Goal: Find specific page/section: Find specific page/section

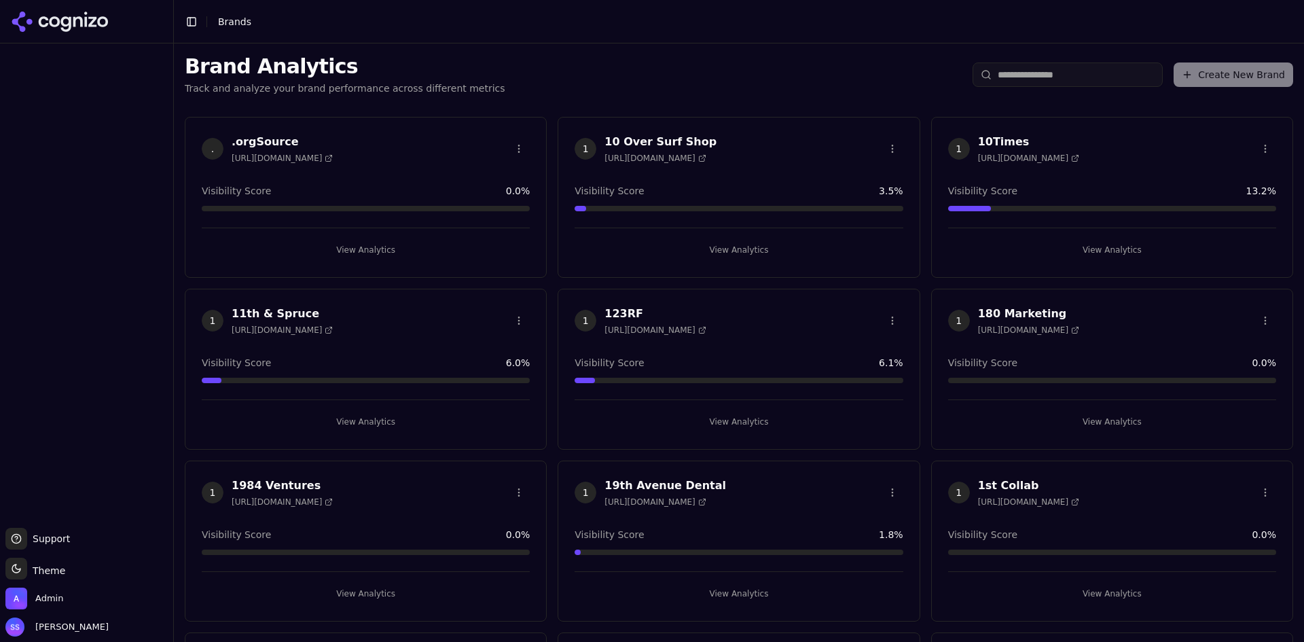
click at [1016, 79] on input "search" at bounding box center [1067, 74] width 190 height 24
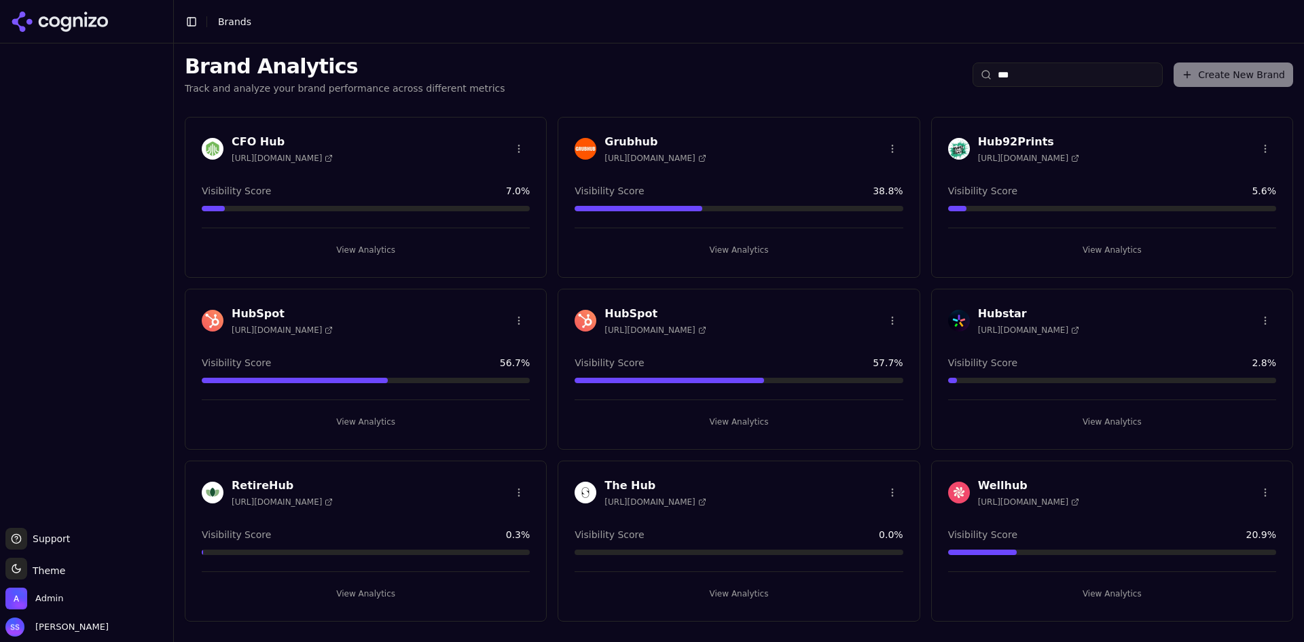
type input "***"
click at [728, 421] on button "View Analytics" at bounding box center [738, 422] width 328 height 22
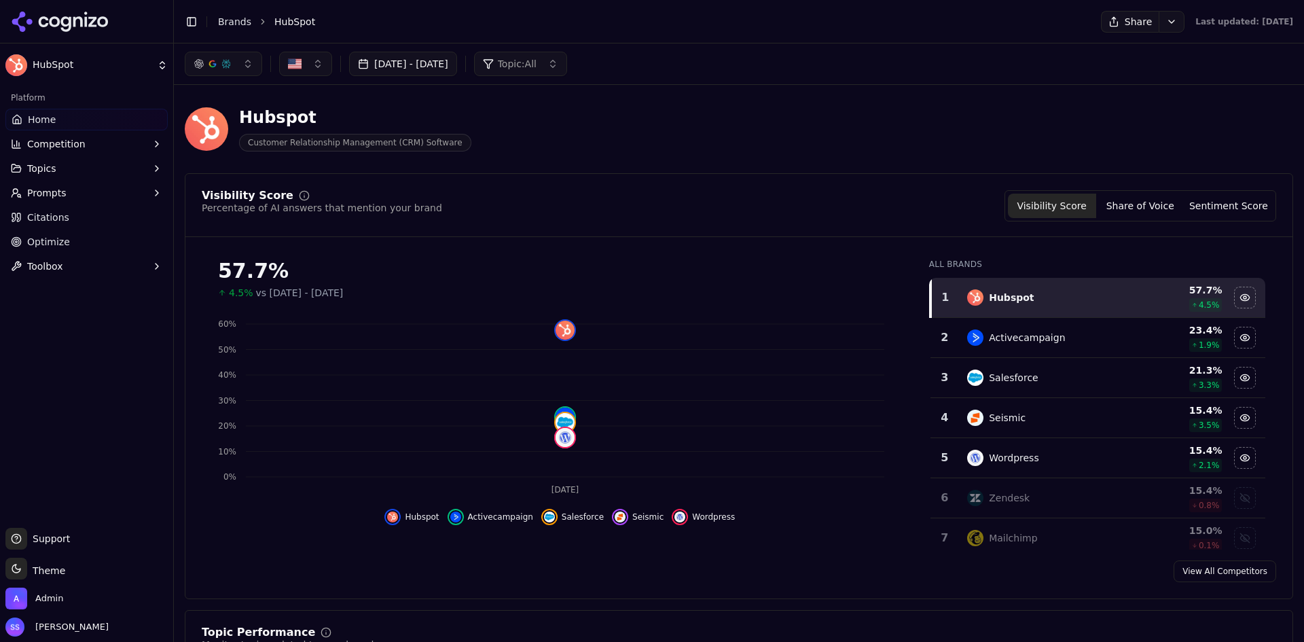
click at [228, 22] on link "Brands" at bounding box center [234, 21] width 33 height 11
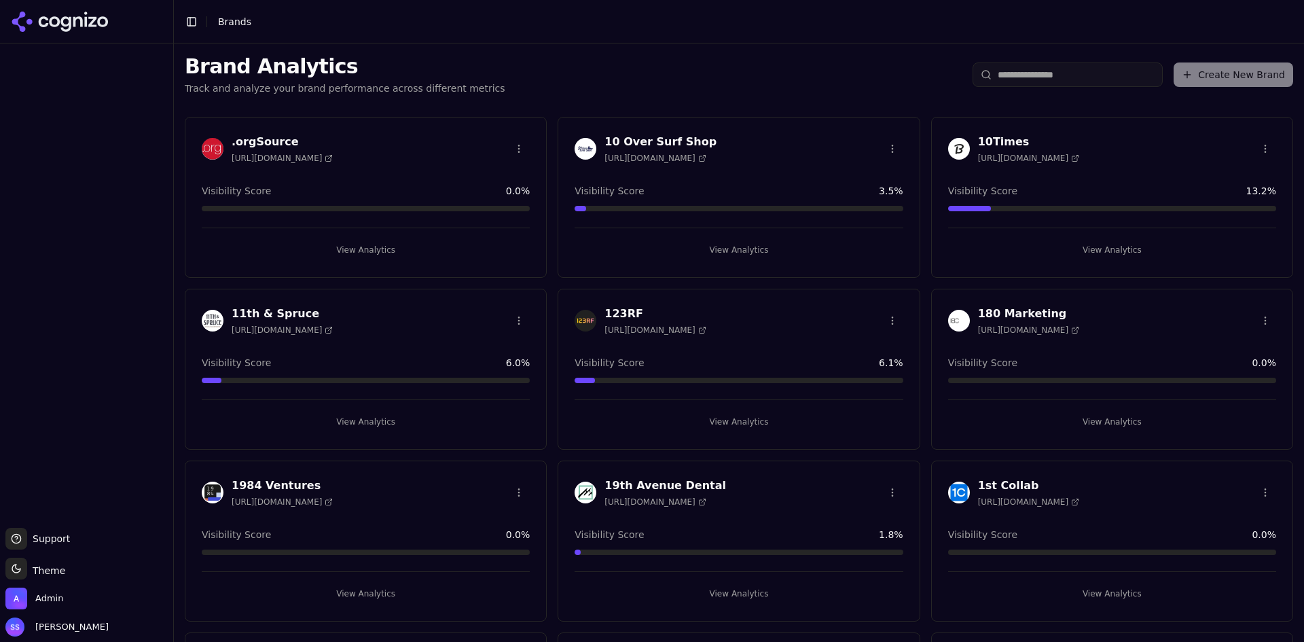
click at [994, 66] on input "search" at bounding box center [1067, 74] width 190 height 24
click at [737, 422] on button "View Analytics" at bounding box center [738, 422] width 328 height 22
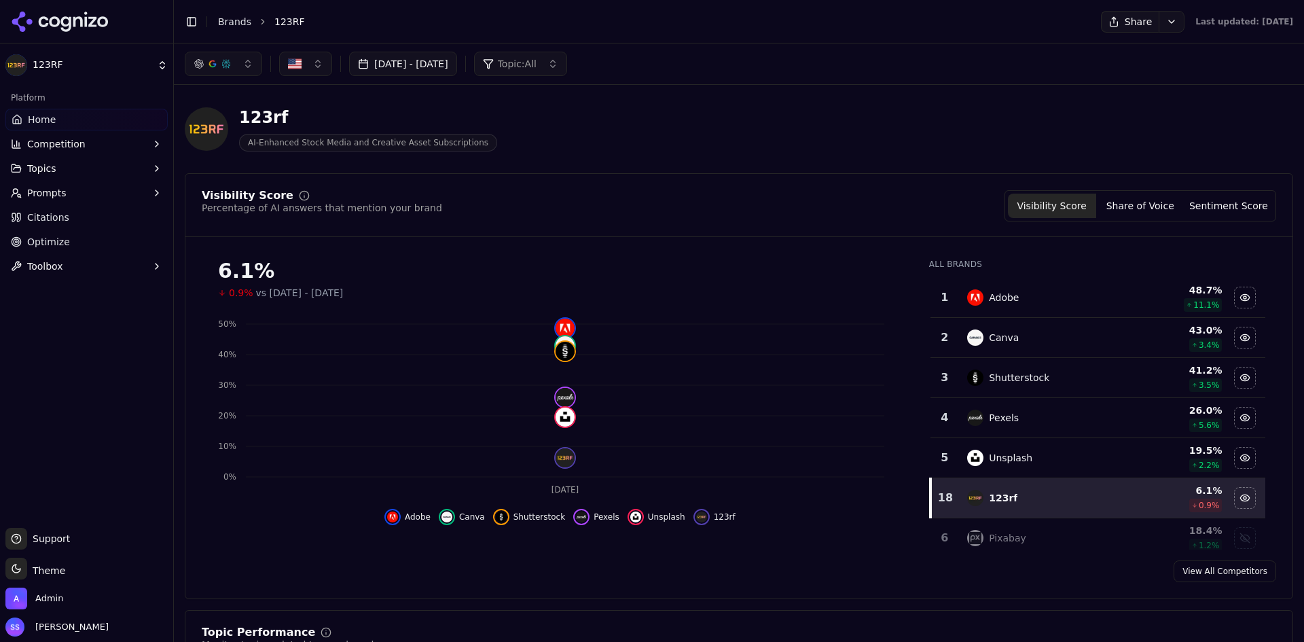
click at [197, 22] on button "Toggle Sidebar" at bounding box center [191, 21] width 19 height 19
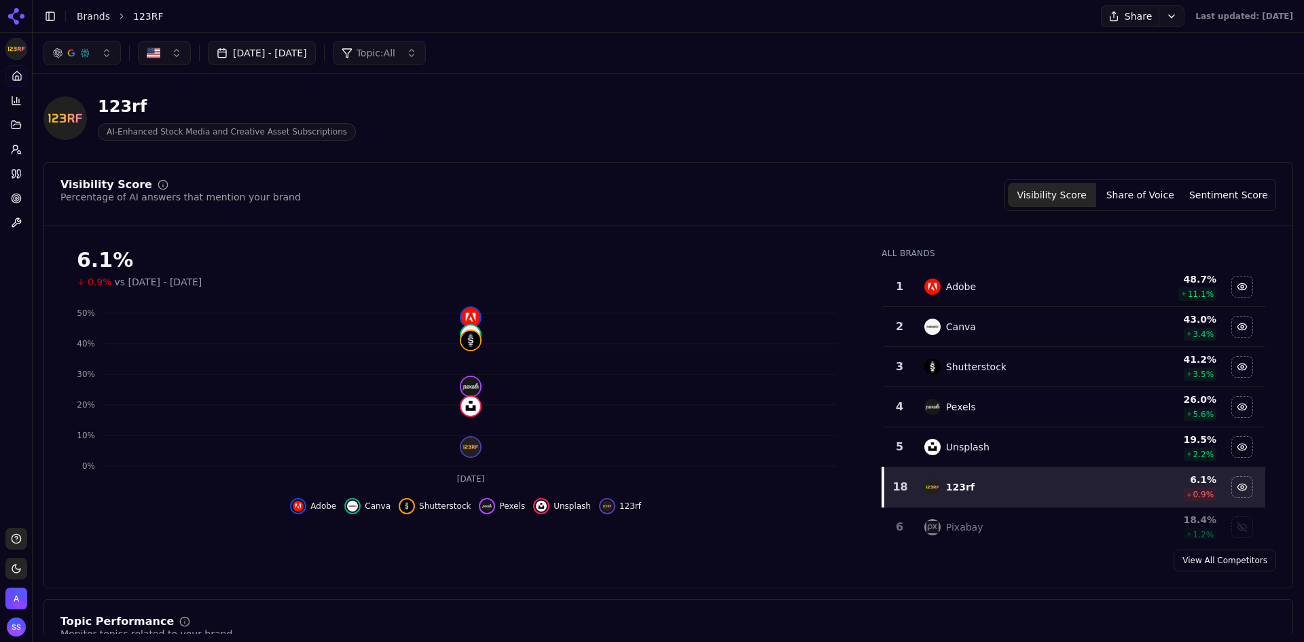
click at [98, 15] on link "Brands" at bounding box center [93, 16] width 33 height 11
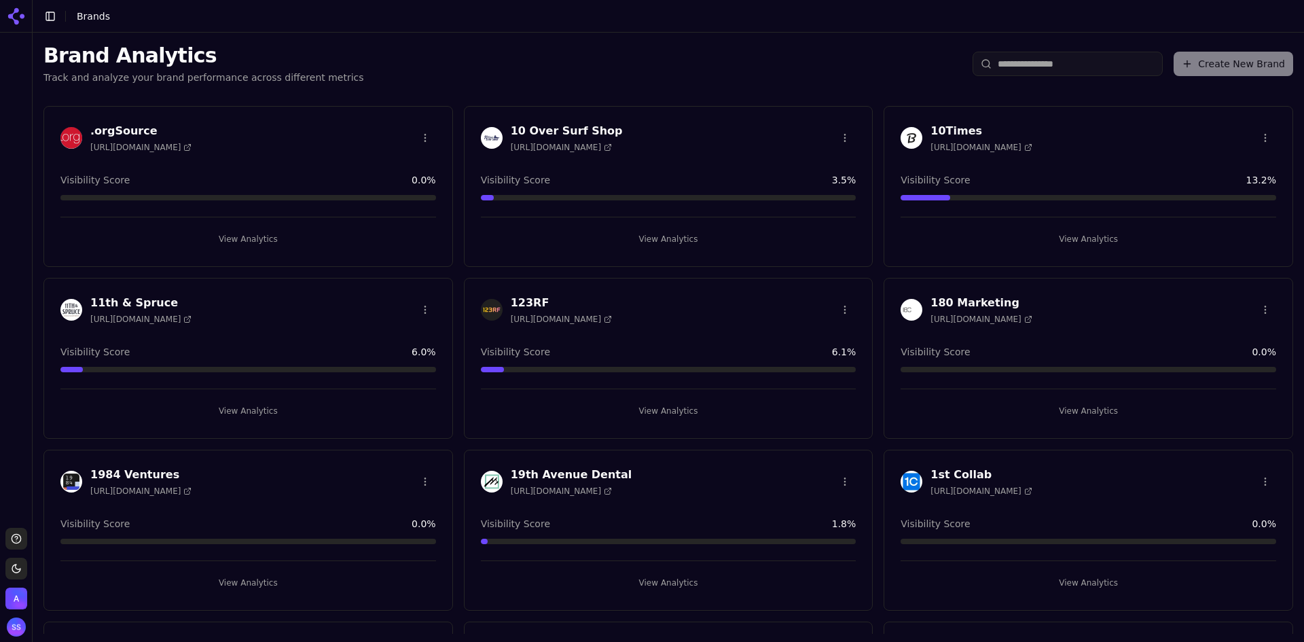
drag, startPoint x: 671, startPoint y: 412, endPoint x: 24, endPoint y: 641, distance: 685.6
click at [671, 412] on button "View Analytics" at bounding box center [668, 411] width 375 height 22
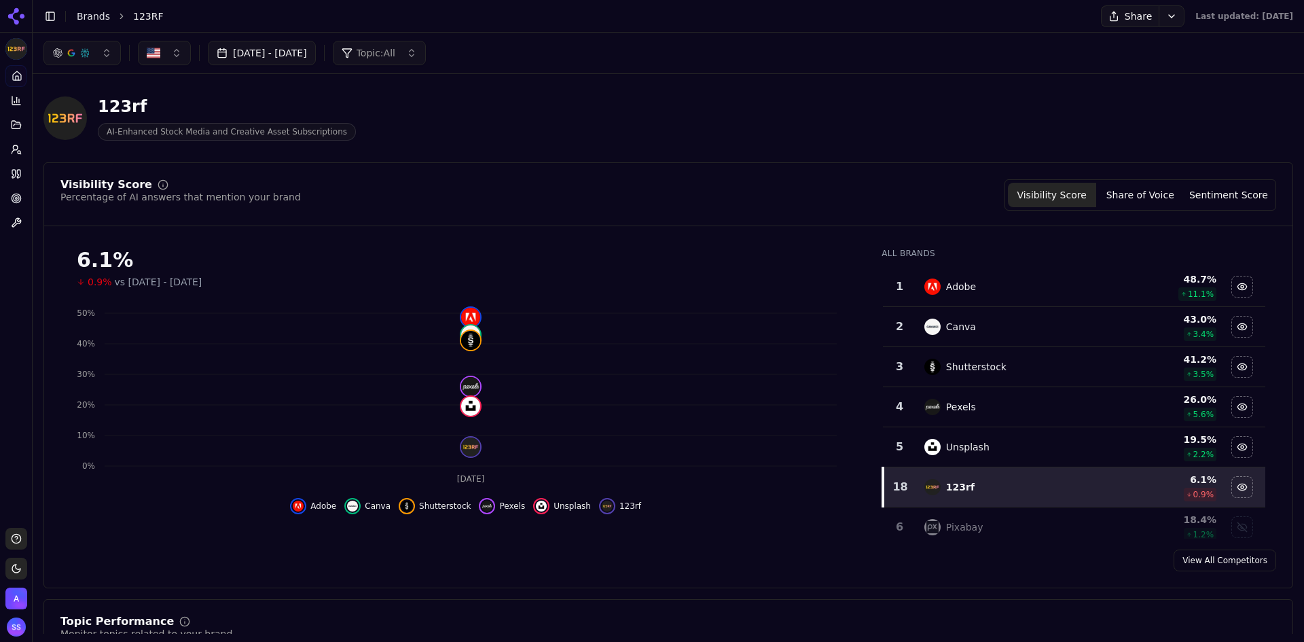
click at [20, 599] on img "Open organization switcher" at bounding box center [16, 598] width 22 height 22
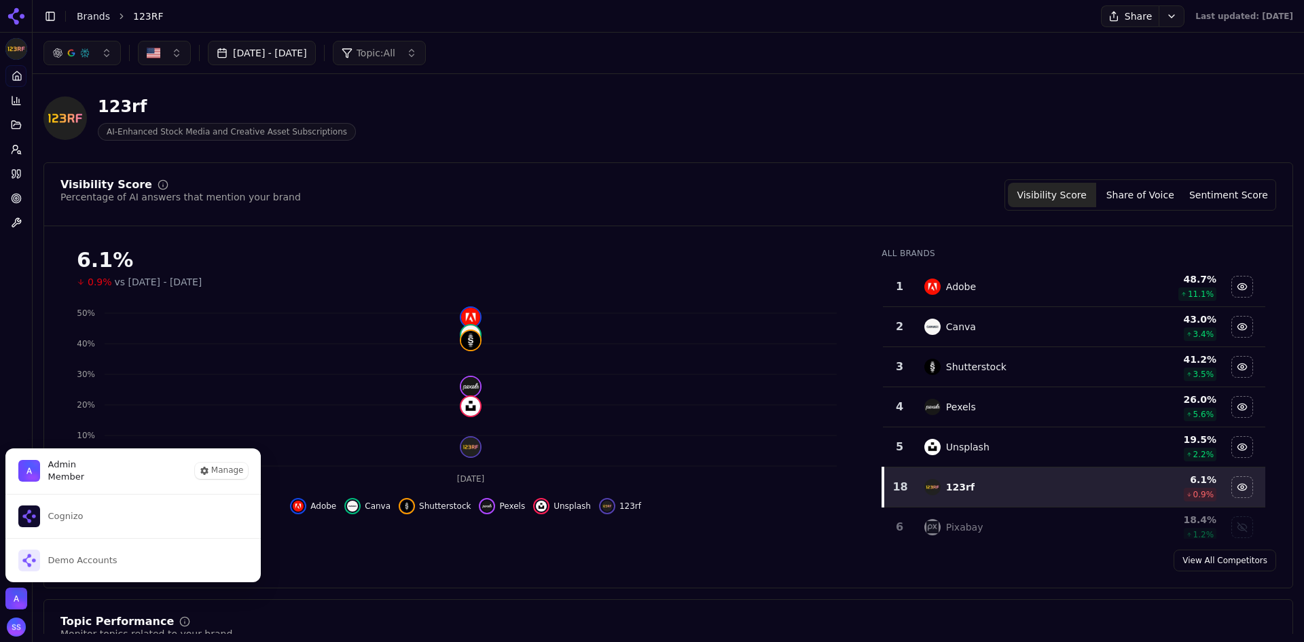
click at [20, 599] on img "Close organization switcher" at bounding box center [16, 598] width 22 height 22
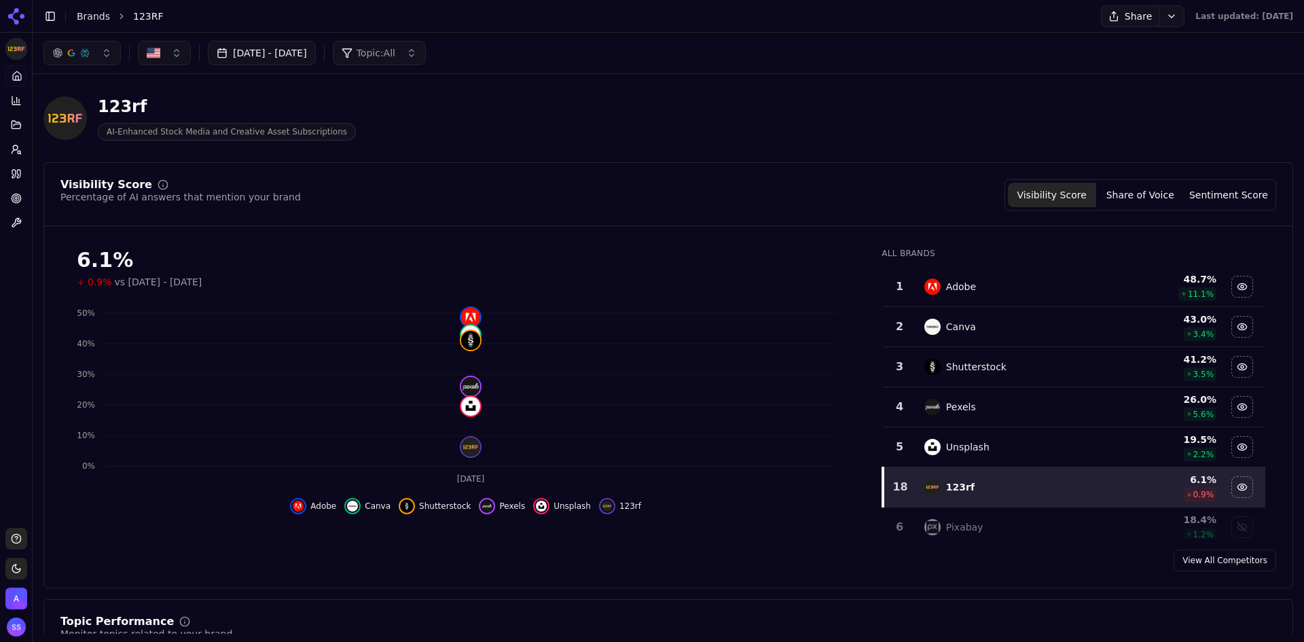
click at [13, 607] on img "Open organization switcher" at bounding box center [16, 598] width 22 height 22
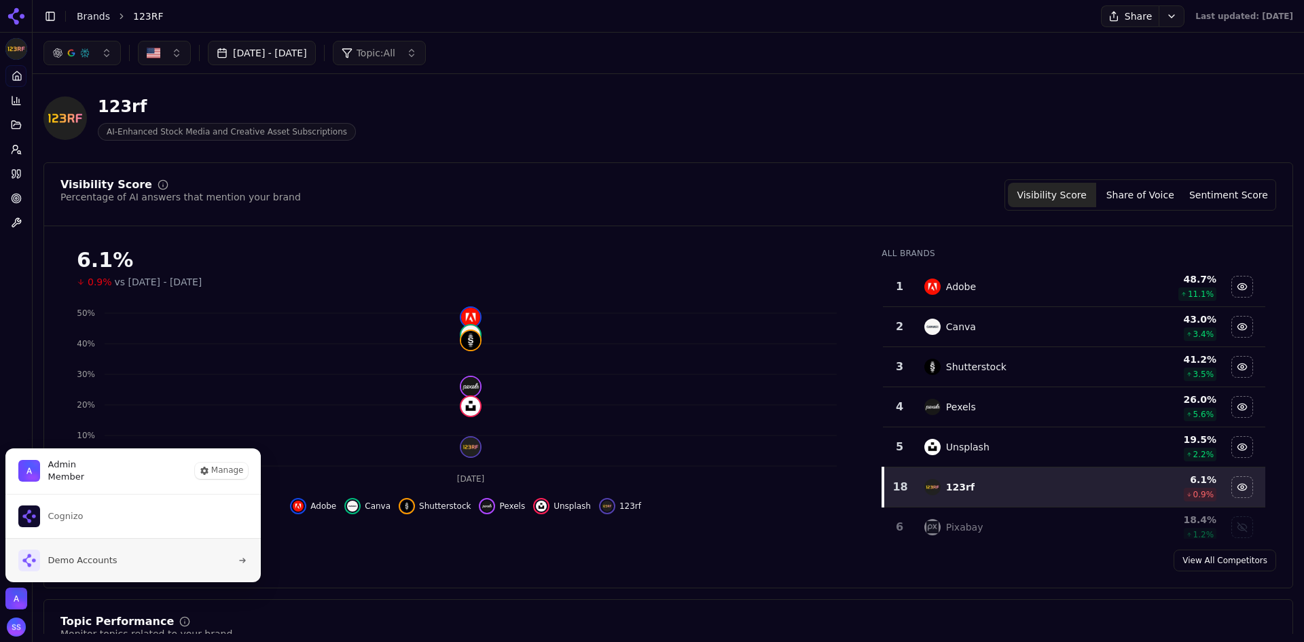
click at [92, 554] on span "Demo Accounts" at bounding box center [82, 560] width 69 height 12
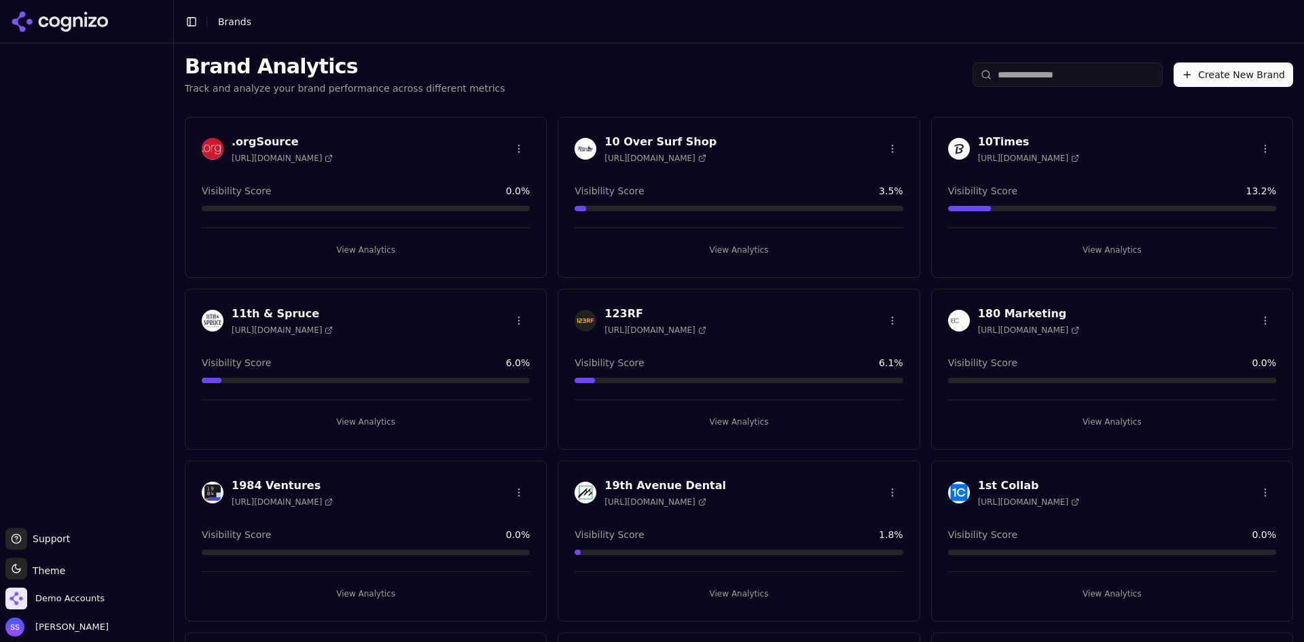
click at [399, 249] on button "View Analytics" at bounding box center [366, 250] width 328 height 22
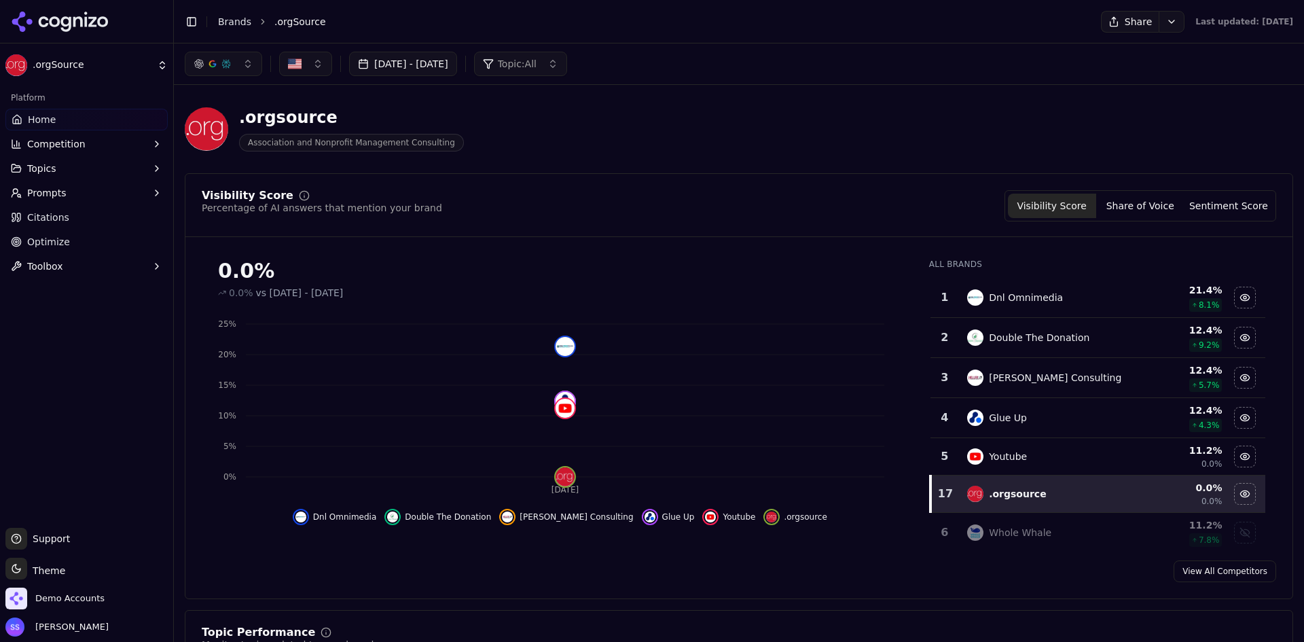
click at [227, 28] on li "Brands" at bounding box center [234, 22] width 33 height 14
click at [229, 24] on link "Brands" at bounding box center [234, 21] width 33 height 11
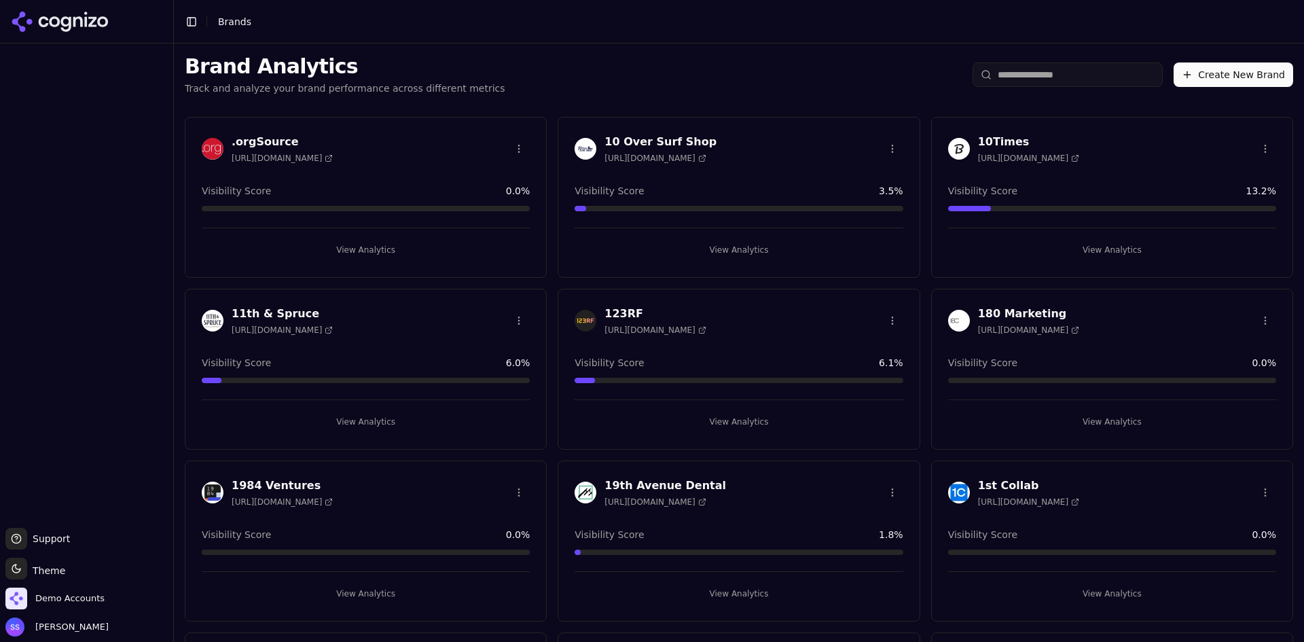
click at [720, 417] on button "View Analytics" at bounding box center [738, 422] width 328 height 22
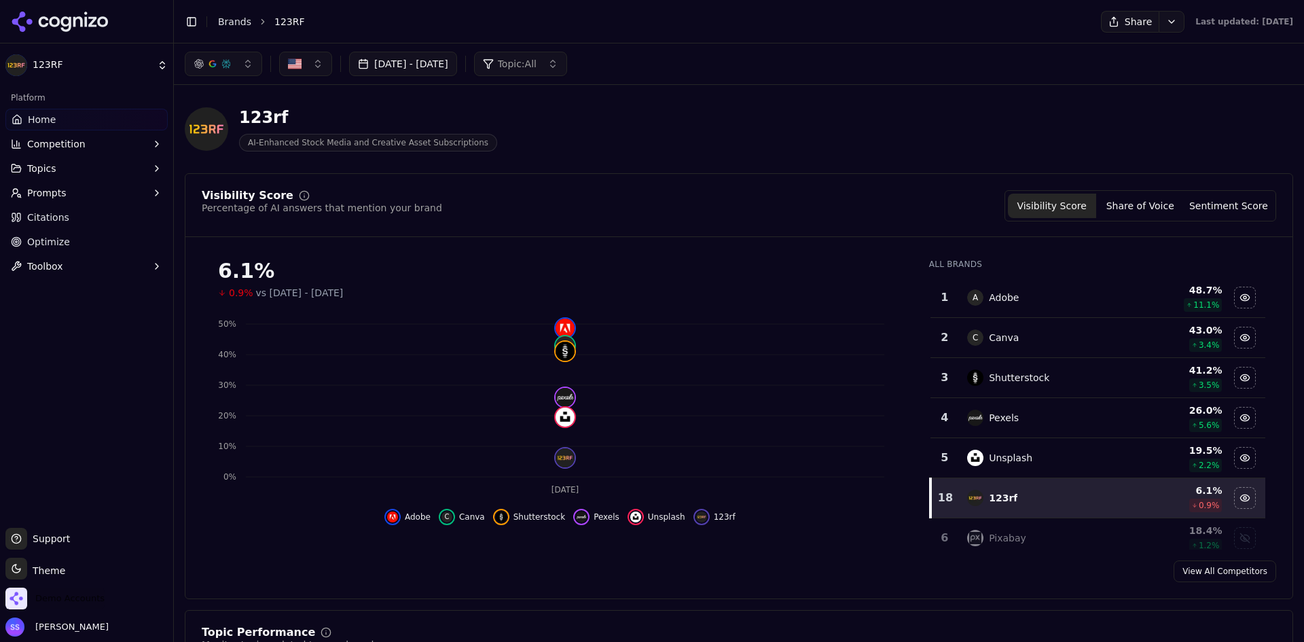
click at [63, 602] on span "Demo Accounts" at bounding box center [69, 598] width 69 height 12
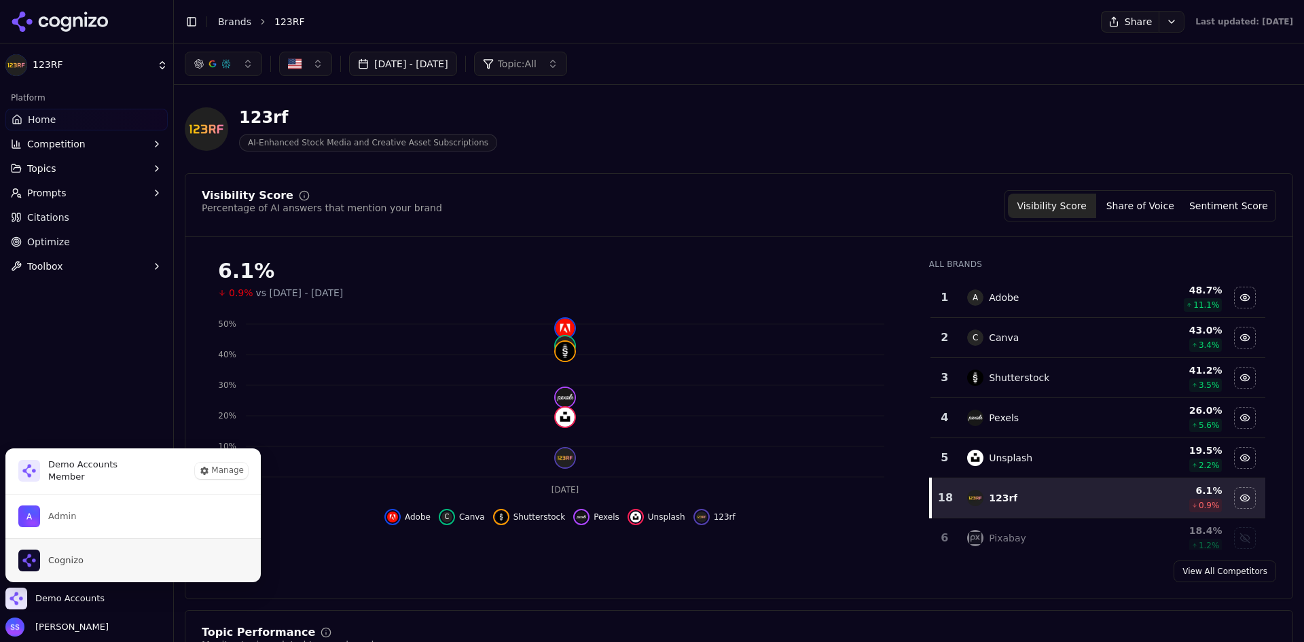
click at [74, 557] on span "Cognizo" at bounding box center [65, 560] width 35 height 12
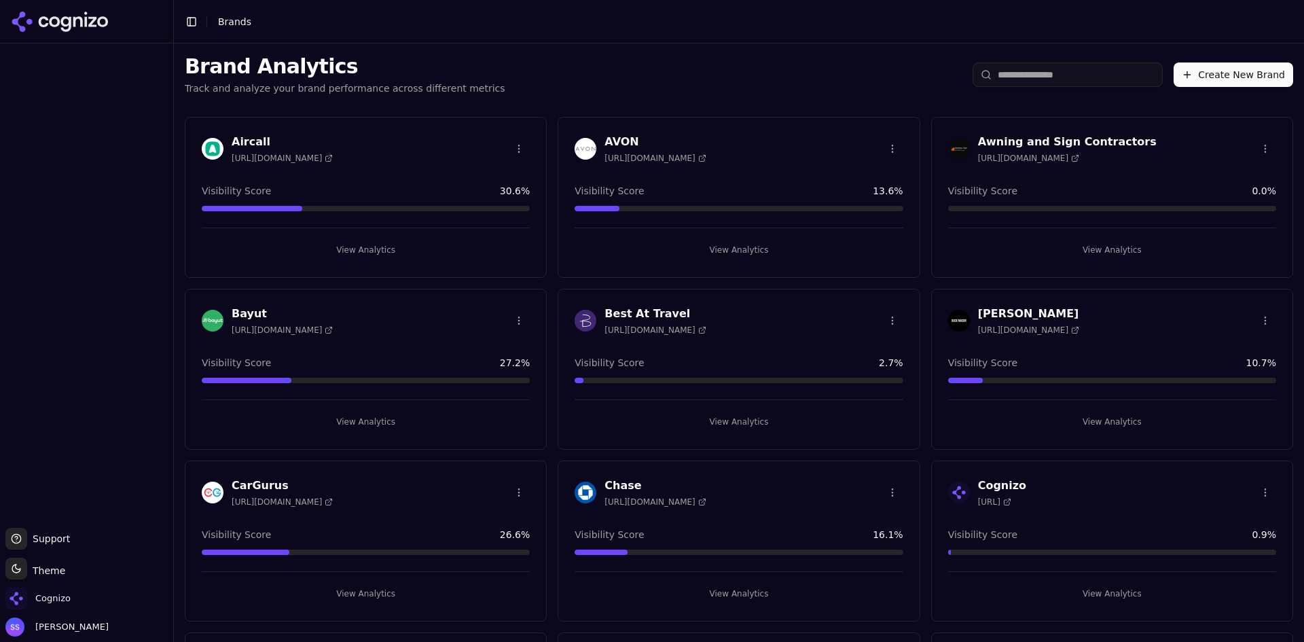
click at [733, 251] on button "View Analytics" at bounding box center [738, 250] width 328 height 22
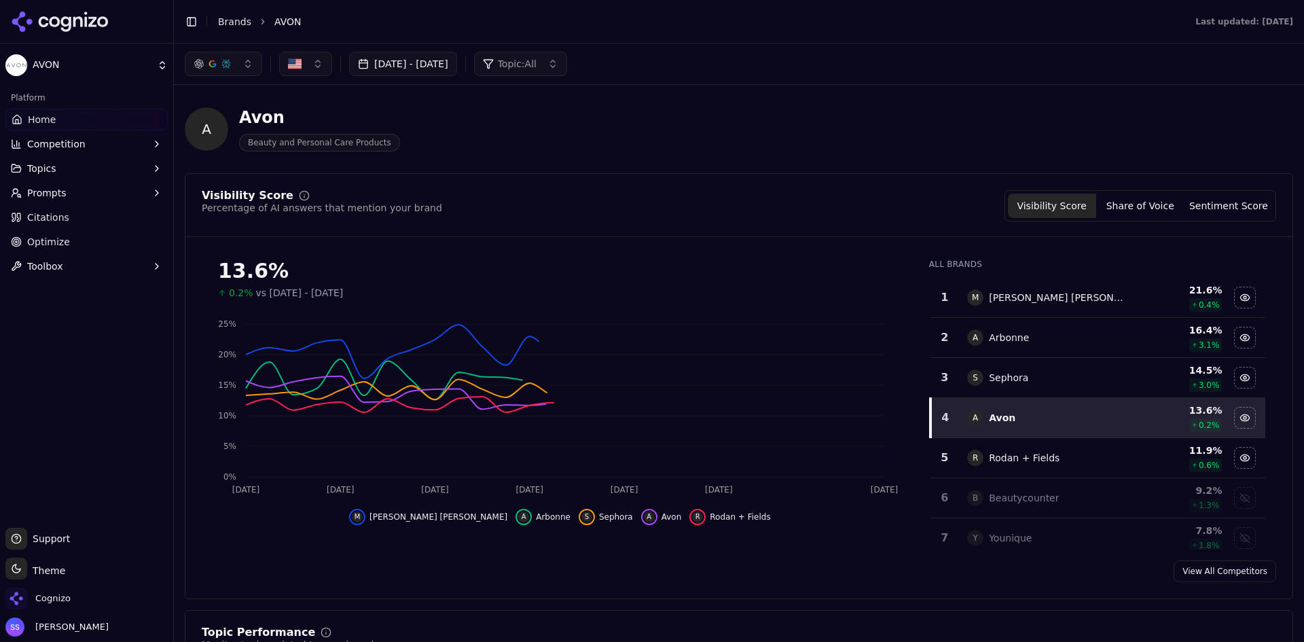
click at [229, 23] on link "Brands" at bounding box center [234, 21] width 33 height 11
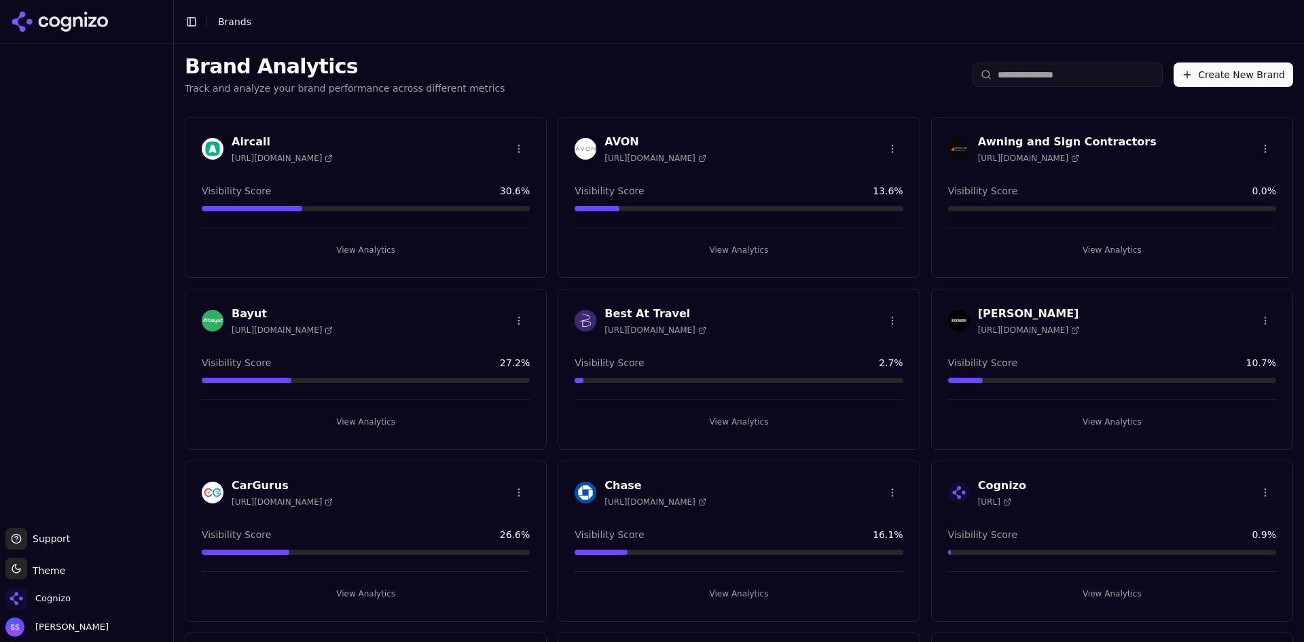
click at [721, 421] on button "View Analytics" at bounding box center [738, 422] width 328 height 22
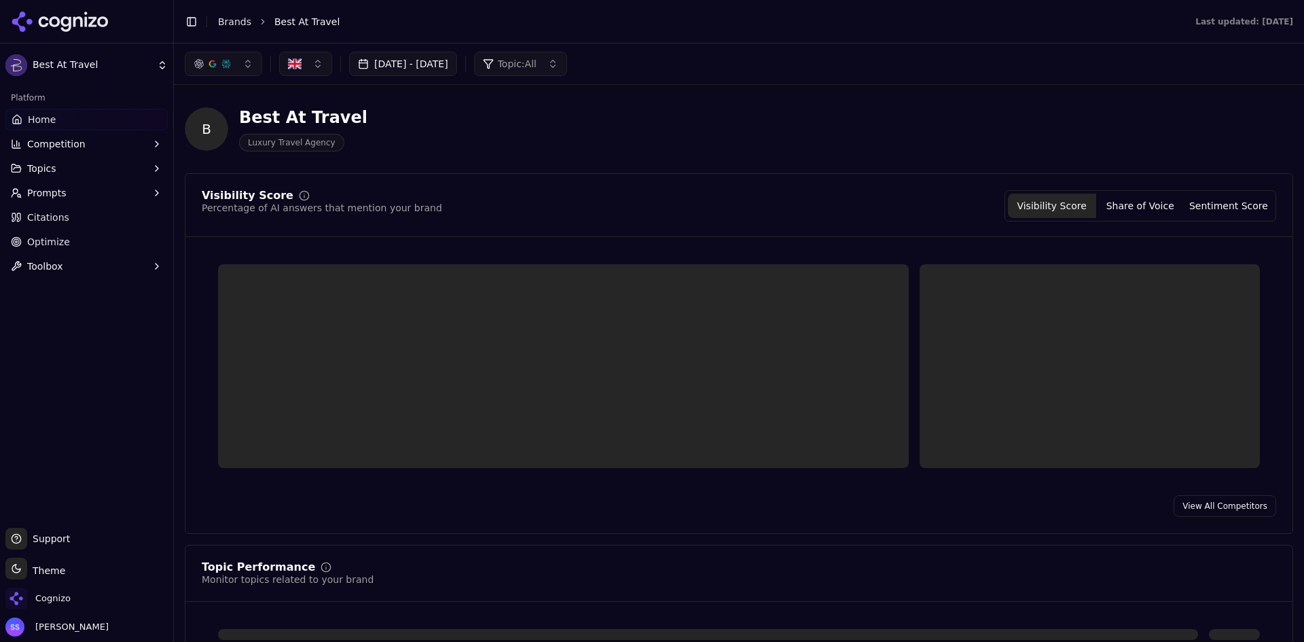
click at [233, 22] on link "Brands" at bounding box center [234, 21] width 33 height 11
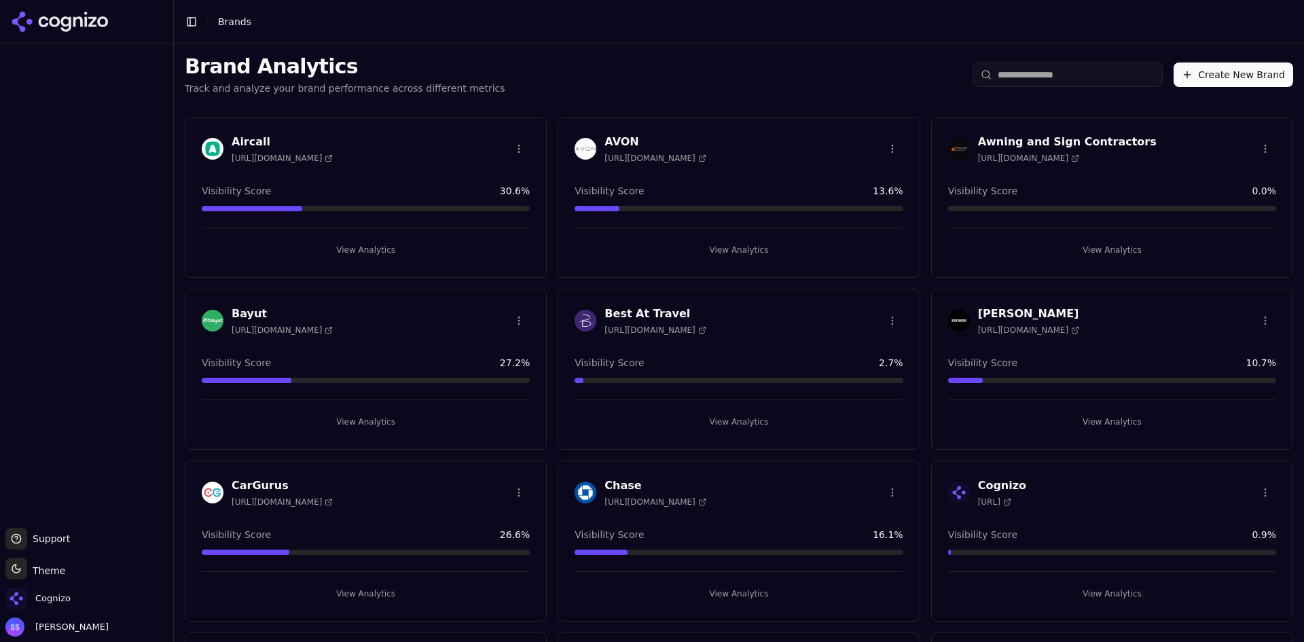
click at [1078, 59] on div "Brand Analytics Track and analyze your brand performance across different metri…" at bounding box center [739, 74] width 1130 height 62
click at [1065, 70] on input "search" at bounding box center [1067, 74] width 190 height 24
type input "*"
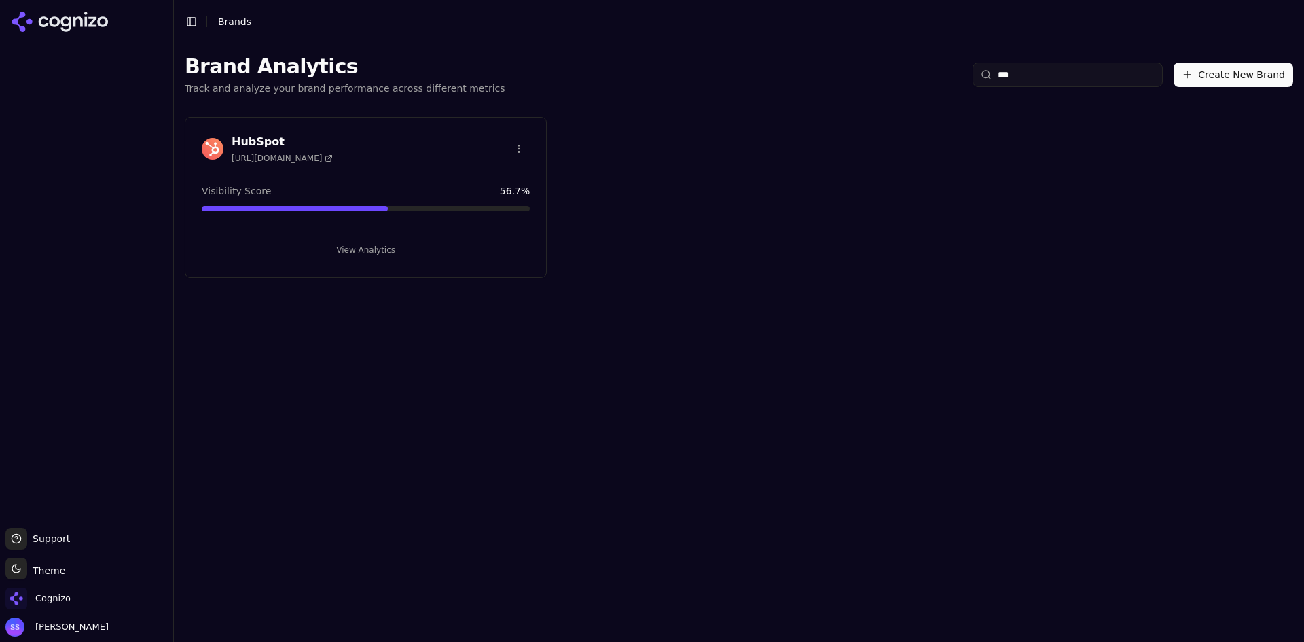
type input "***"
click at [371, 248] on button "View Analytics" at bounding box center [366, 250] width 328 height 22
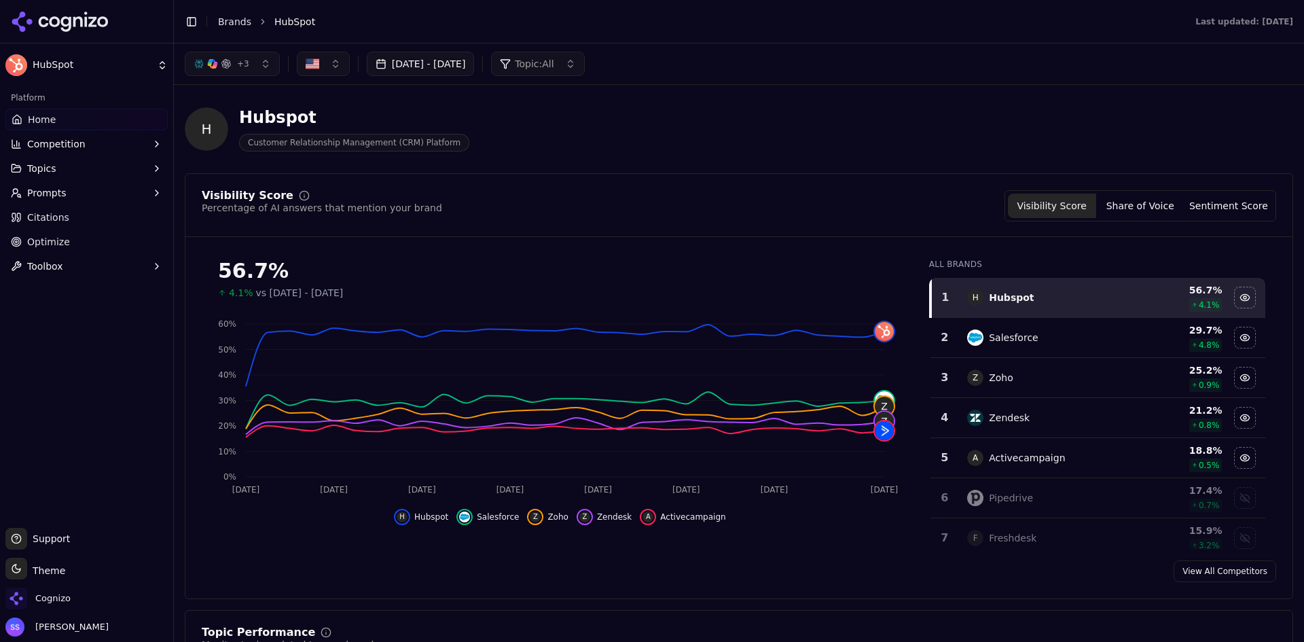
click at [219, 16] on link "Brands" at bounding box center [234, 21] width 33 height 11
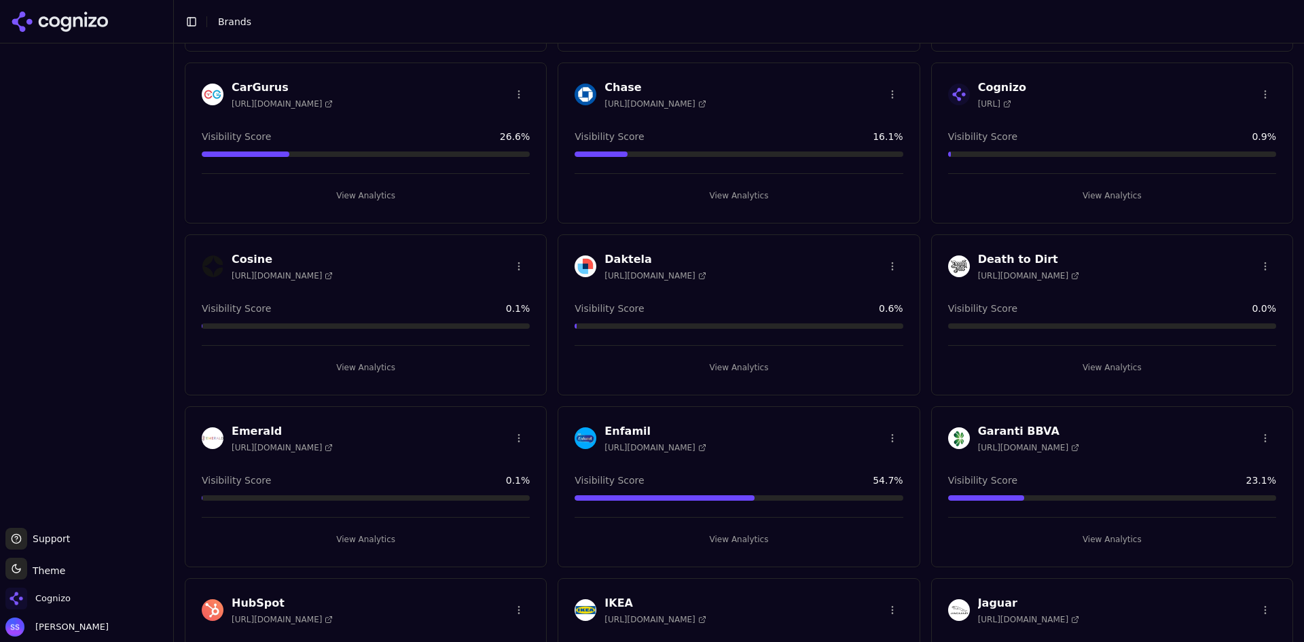
scroll to position [407, 0]
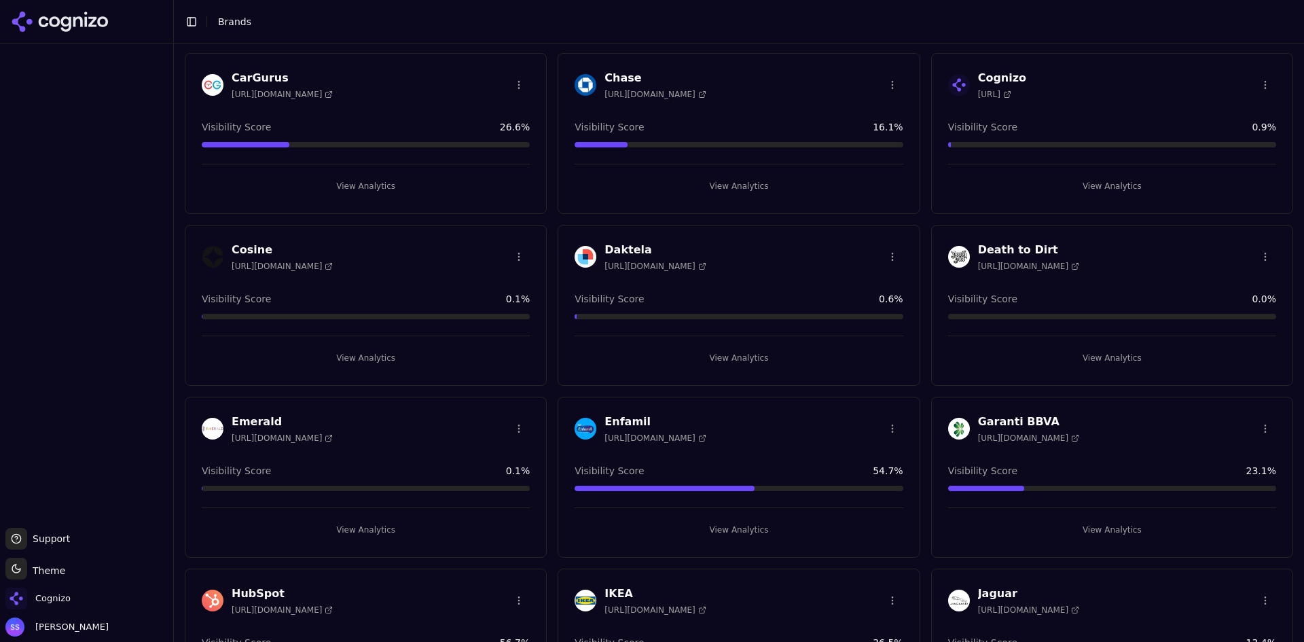
click at [361, 521] on button "View Analytics" at bounding box center [366, 530] width 328 height 22
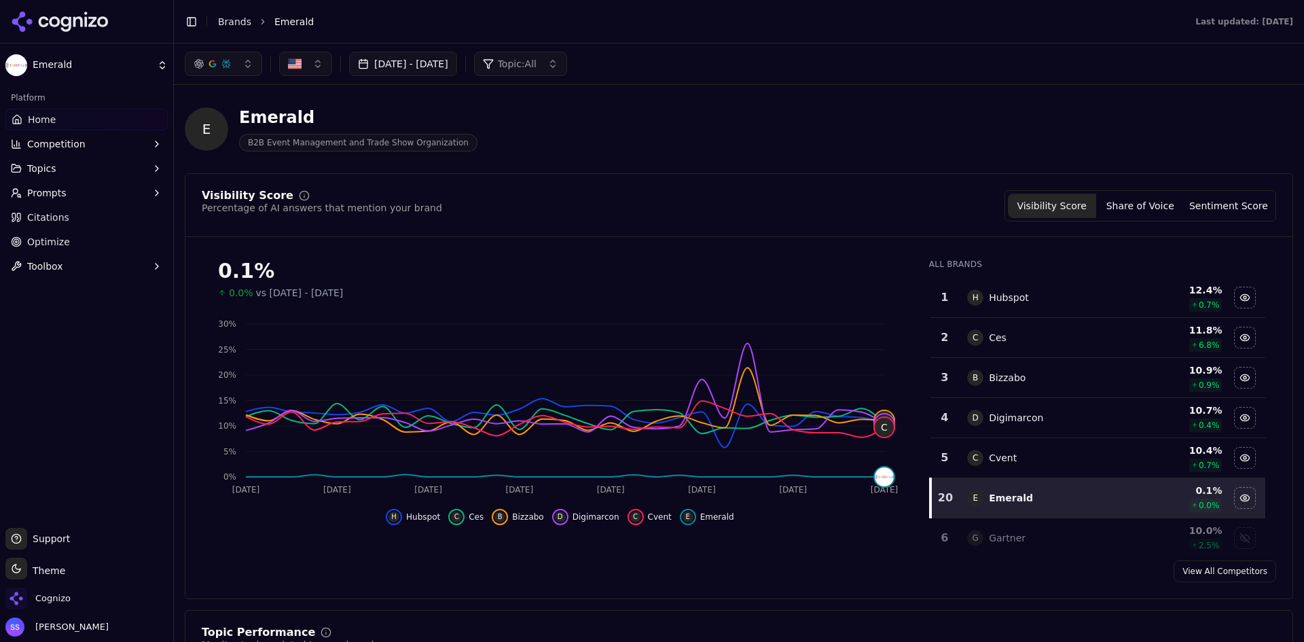
click at [234, 22] on link "Brands" at bounding box center [234, 21] width 33 height 11
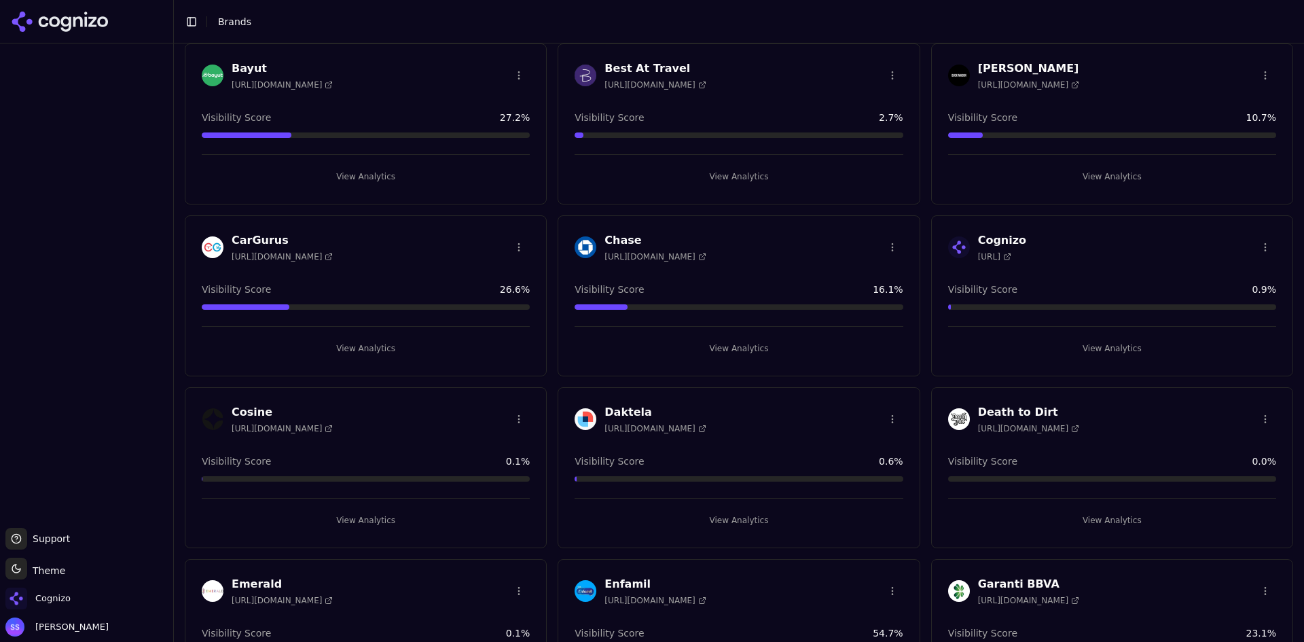
scroll to position [272, 0]
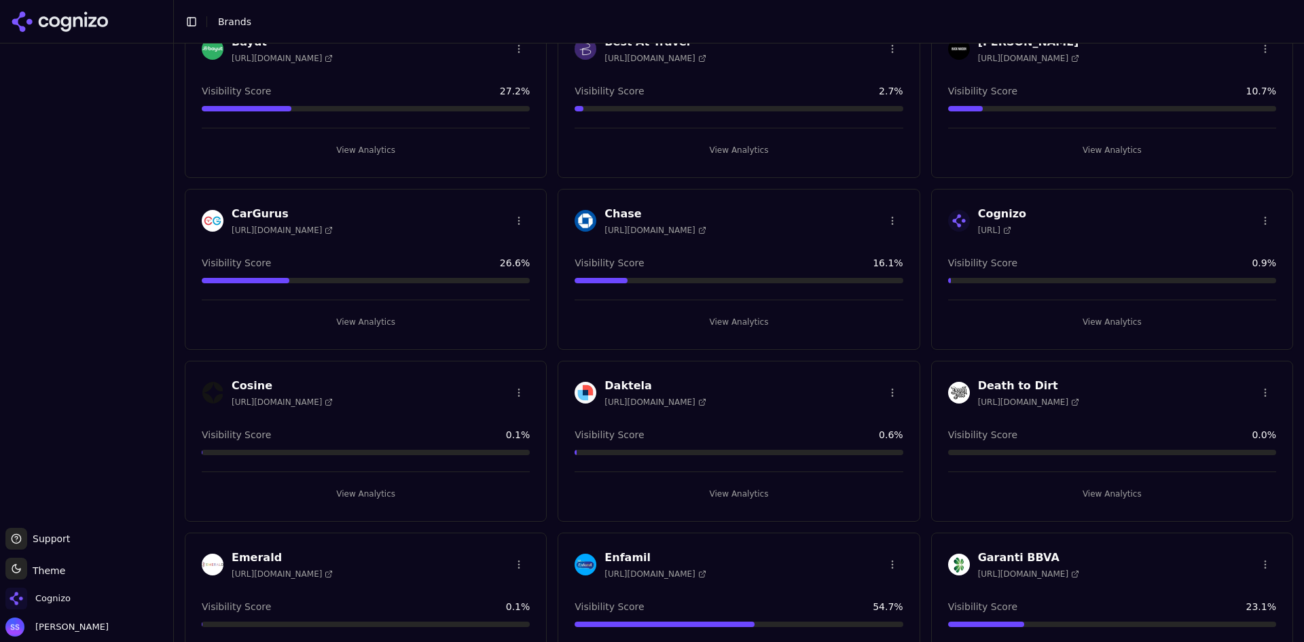
click at [1023, 386] on h3 "Death to Dirt" at bounding box center [1028, 385] width 101 height 16
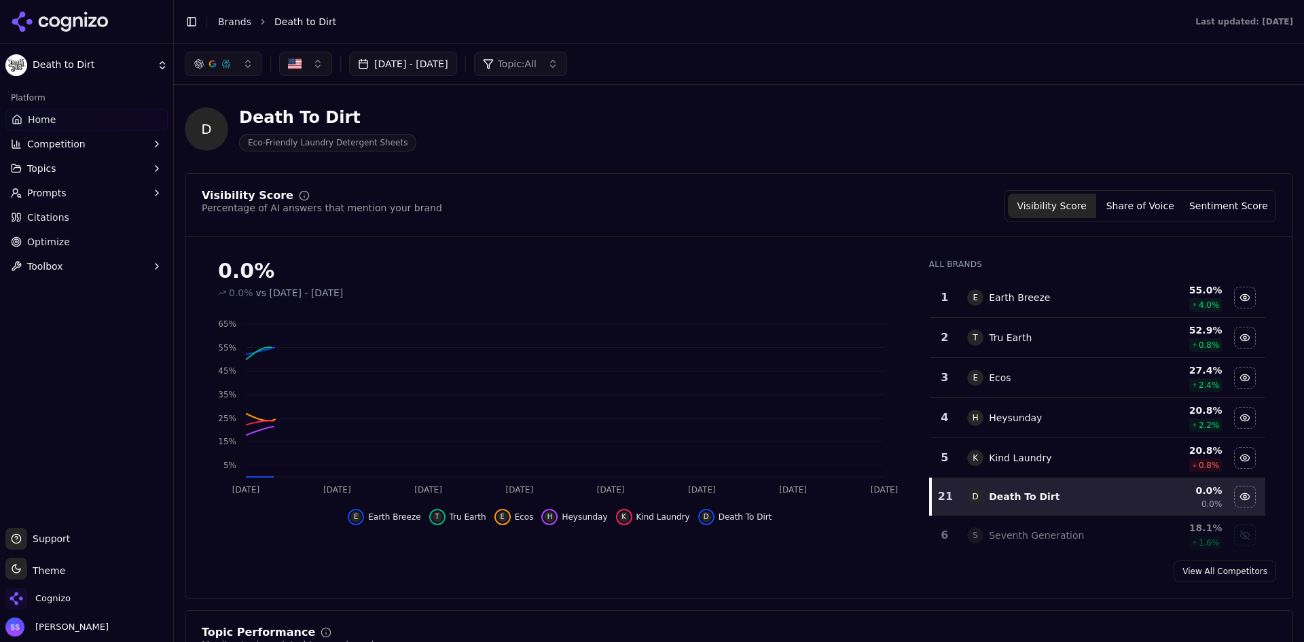
click at [223, 16] on link "Brands" at bounding box center [234, 21] width 33 height 11
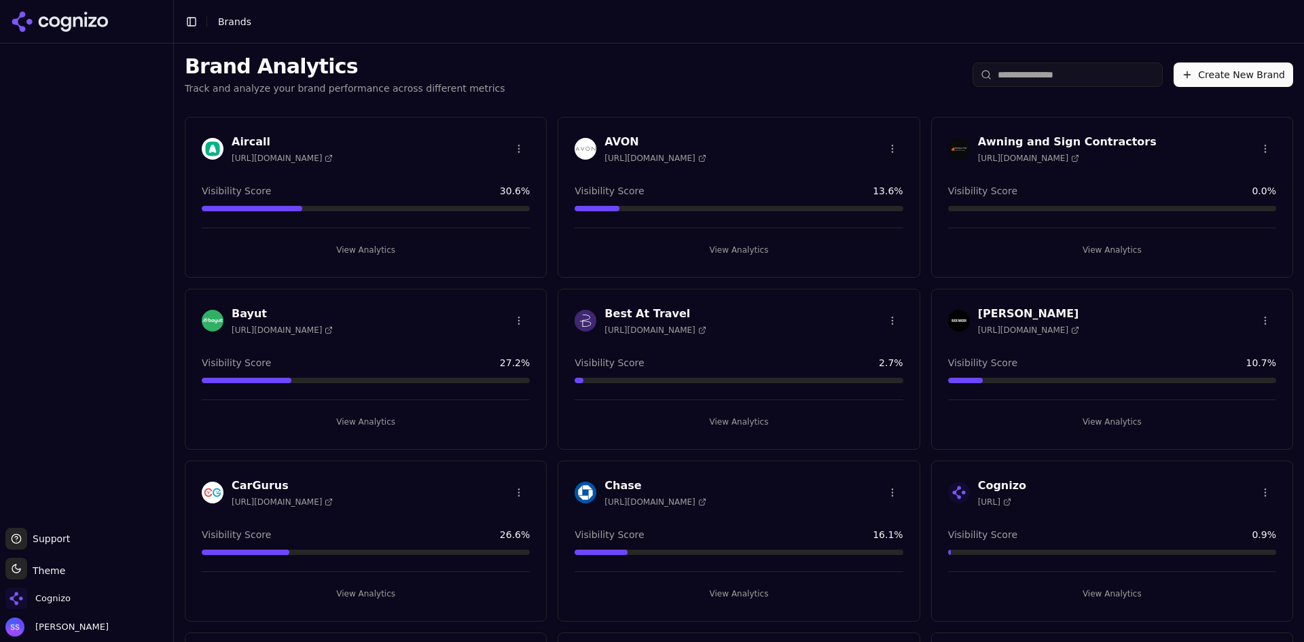
click at [251, 310] on h3 "Bayut" at bounding box center [282, 314] width 101 height 16
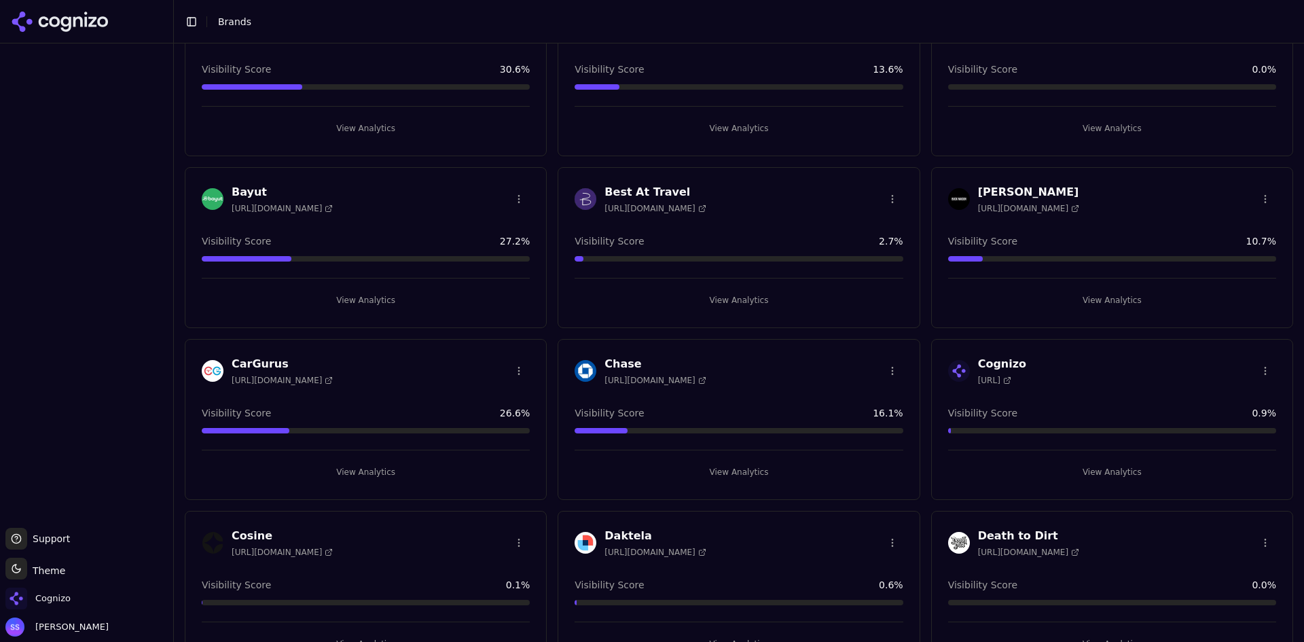
scroll to position [475, 0]
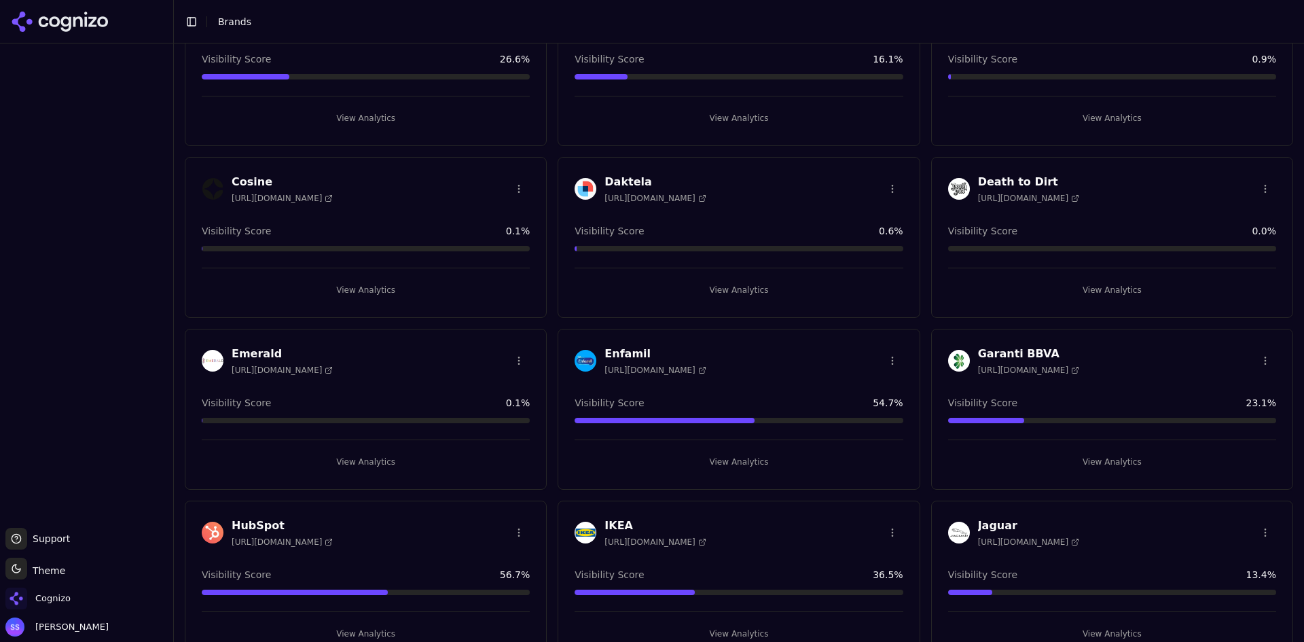
click at [266, 352] on h3 "Emerald" at bounding box center [282, 354] width 101 height 16
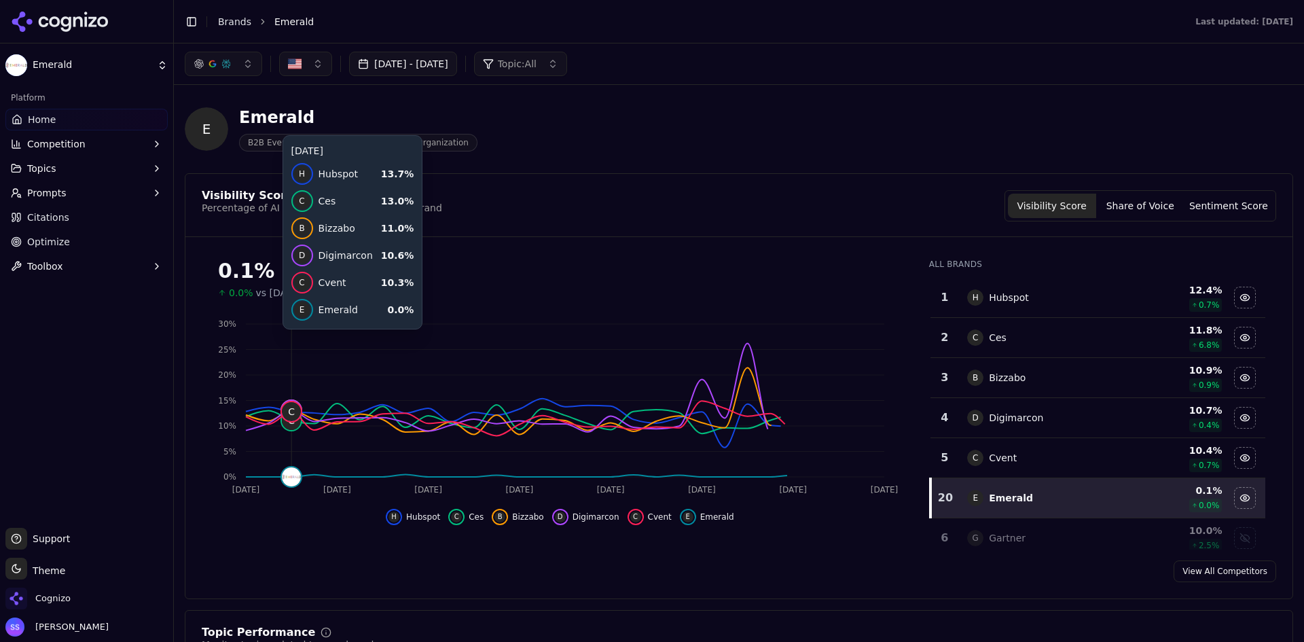
drag, startPoint x: 260, startPoint y: 344, endPoint x: 547, endPoint y: 336, distance: 287.3
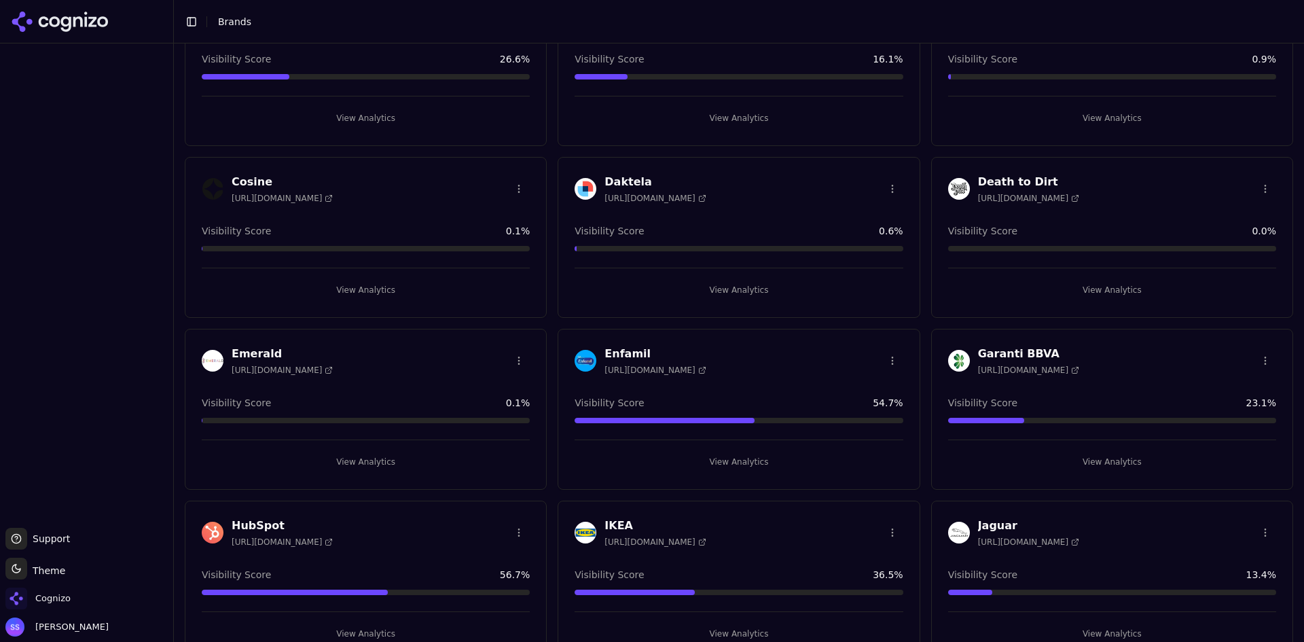
click at [623, 350] on h3 "Enfamil" at bounding box center [654, 354] width 101 height 16
